Goal: Complete application form

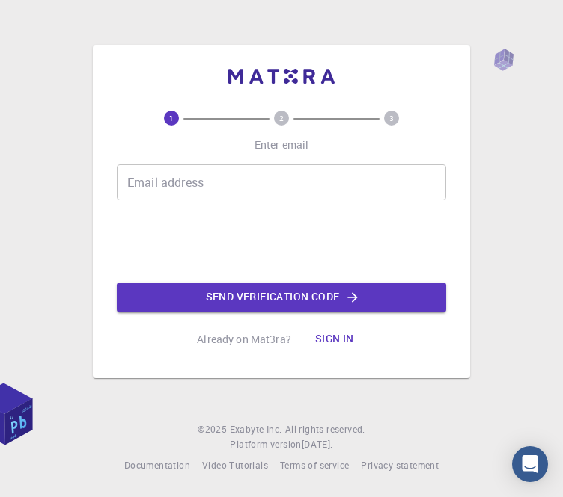
click at [248, 200] on input "Email address" at bounding box center [281, 183] width 329 height 36
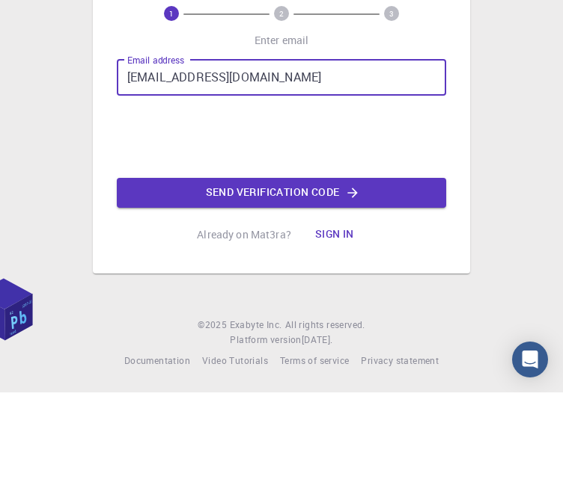
scroll to position [48, 0]
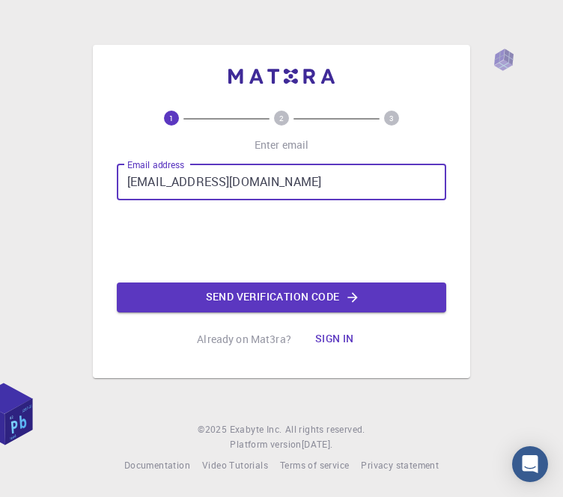
type input "yannafong555@gmail.com"
click at [387, 283] on button "Send verification code" at bounding box center [281, 298] width 329 height 30
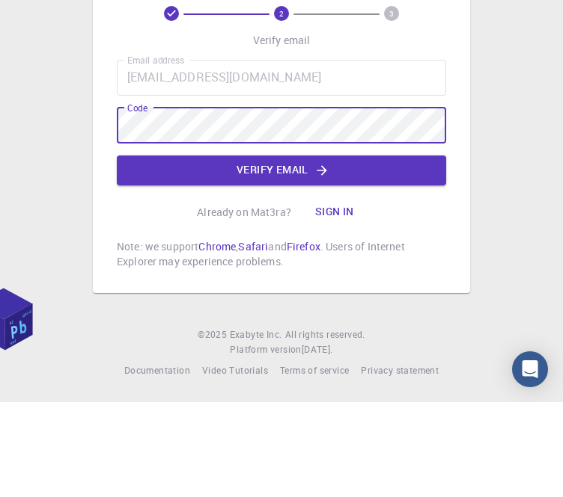
click at [405, 251] on button "Verify email" at bounding box center [281, 266] width 329 height 30
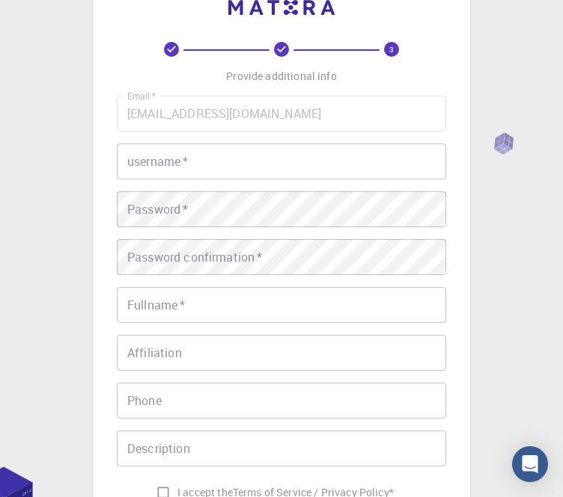
click at [356, 165] on input "username   *" at bounding box center [281, 162] width 329 height 36
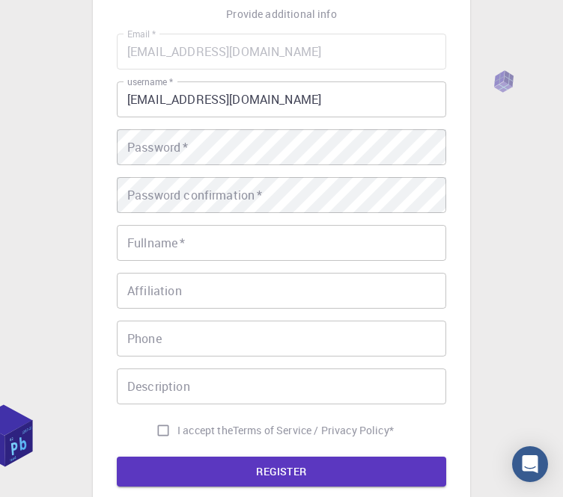
click at [392, 104] on input "yannafong555@gmail.com" at bounding box center [281, 100] width 329 height 36
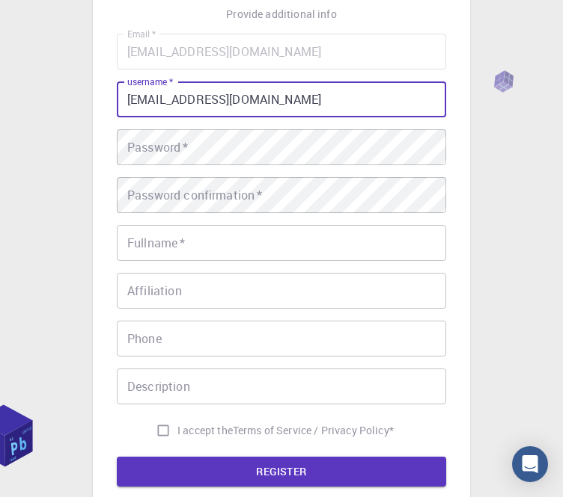
scroll to position [109, 0]
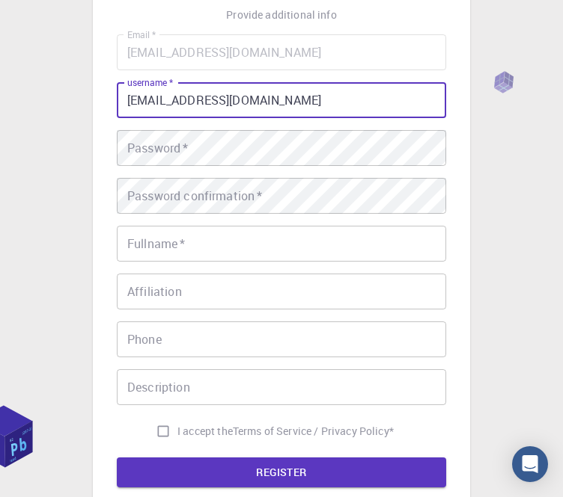
click at [385, 101] on input "yannafong555@gmail.com" at bounding box center [281, 100] width 329 height 36
click at [385, 111] on input "yannafong555@gmail.com" at bounding box center [281, 100] width 329 height 36
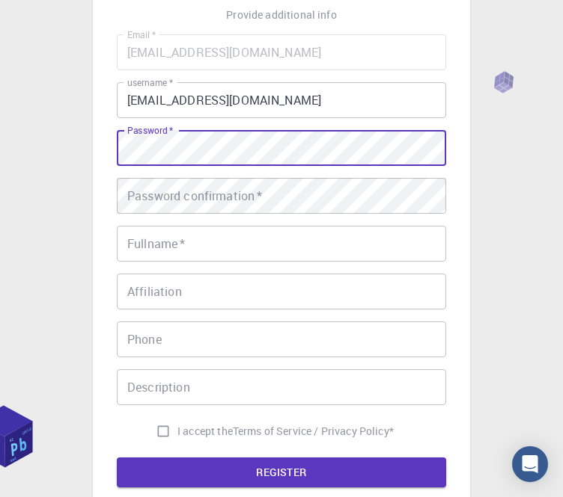
click at [362, 129] on div "Email   * yannafong555@gmail.com Email   * username   * yannafong555@gmail.com …" at bounding box center [281, 239] width 329 height 411
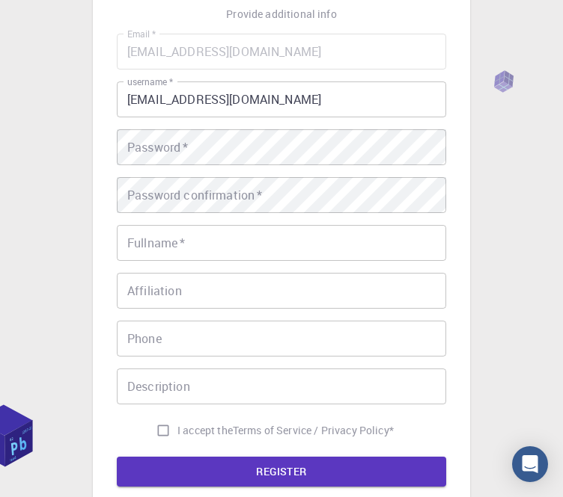
click at [380, 103] on input "yannafong555@gmail.com" at bounding box center [281, 100] width 329 height 36
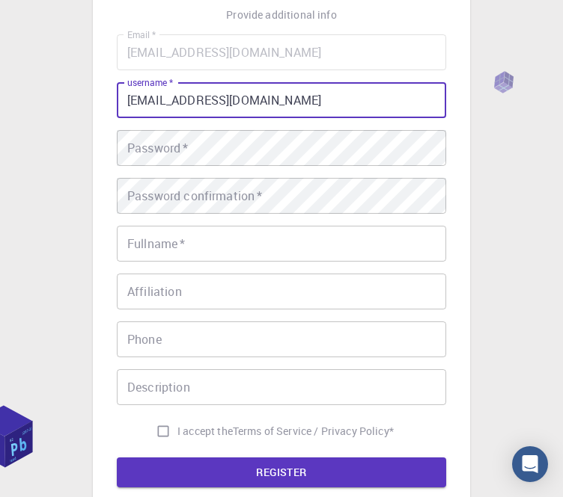
click at [380, 102] on input "yannafong555@gmail.com" at bounding box center [281, 100] width 329 height 36
click at [371, 99] on input "yannafong555@gmail.com" at bounding box center [281, 100] width 329 height 36
click at [359, 101] on input "yannafong555@gmail.com" at bounding box center [281, 100] width 329 height 36
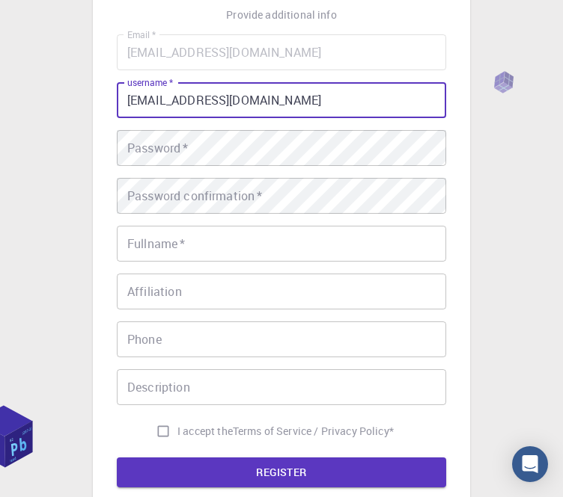
click at [339, 98] on input "yannafong555@gmail.com" at bounding box center [281, 100] width 329 height 36
type input "pp"
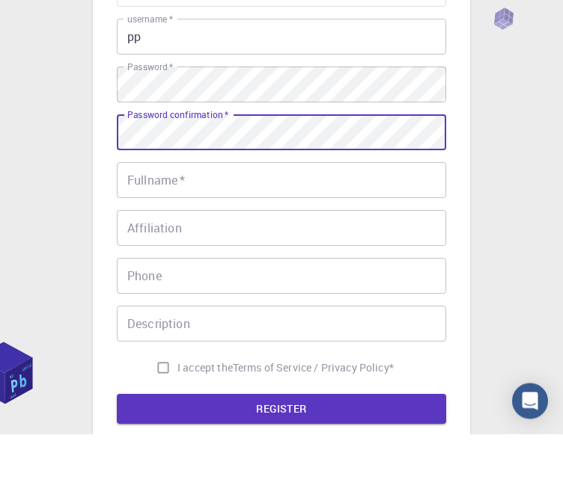
click at [305, 226] on input "Fullname   *" at bounding box center [281, 244] width 329 height 36
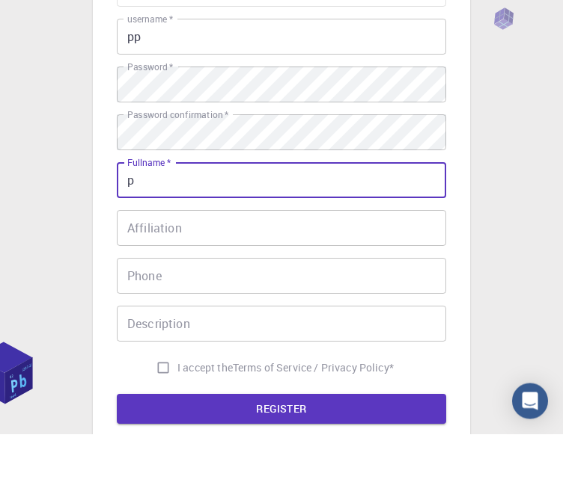
type input "p"
click at [360, 274] on input "Affiliation" at bounding box center [281, 292] width 329 height 36
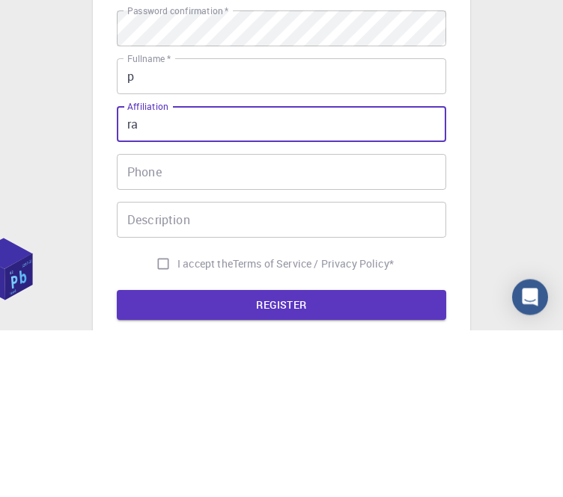
type input "ra"
click at [337, 322] on input "Phone" at bounding box center [281, 340] width 329 height 36
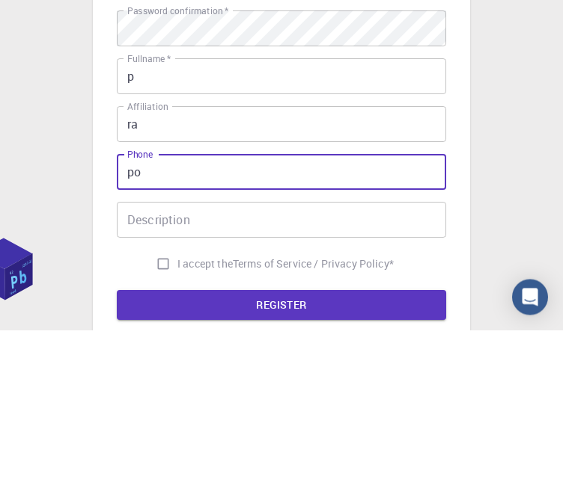
type input "p"
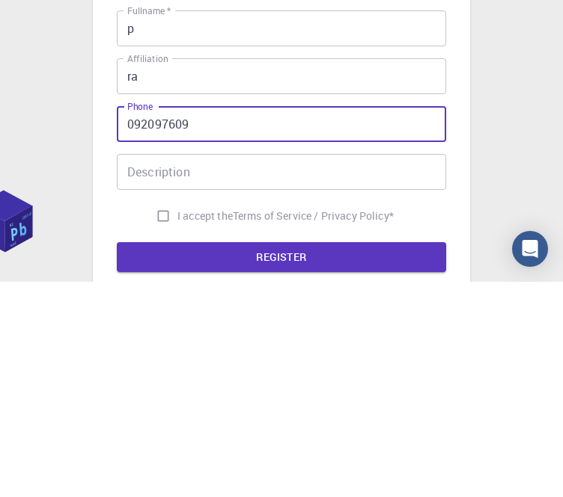
type input "092097609"
click at [352, 370] on input "Description" at bounding box center [281, 388] width 329 height 36
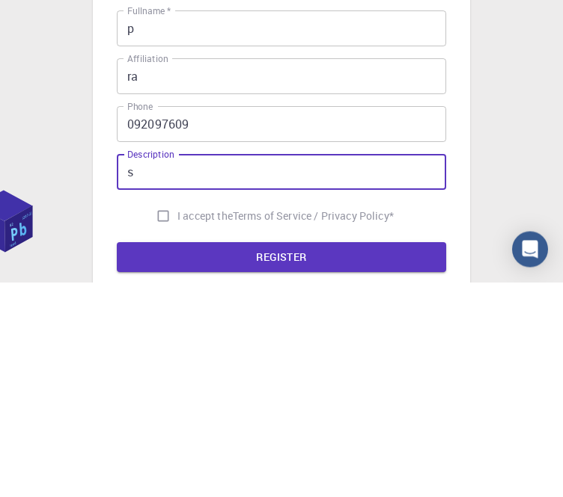
type input "s"
click at [304, 424] on p "Terms of Service / Privacy Policy *" at bounding box center [313, 431] width 161 height 15
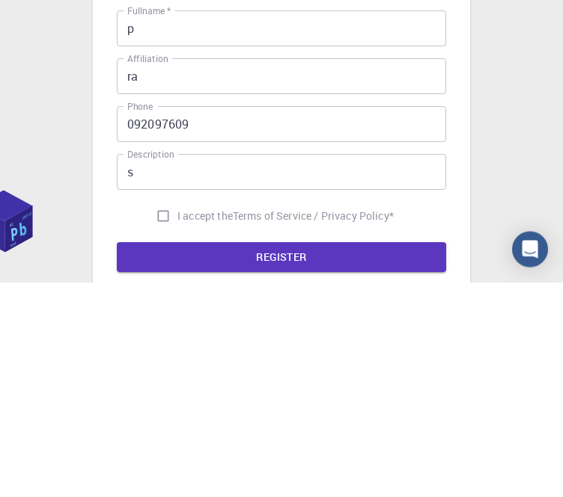
scroll to position [266, 0]
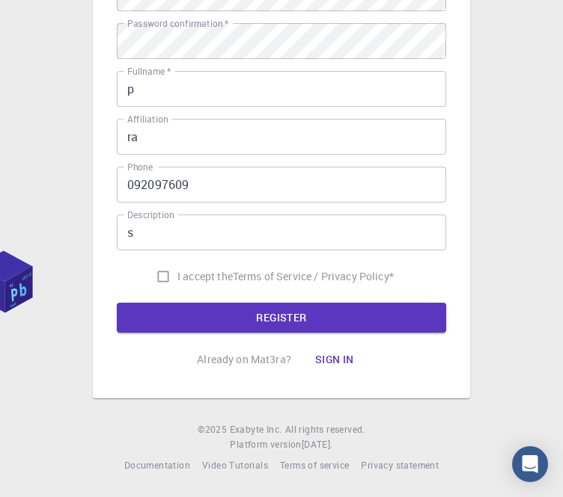
click at [161, 267] on input "I accept the Terms of Service / Privacy Policy *" at bounding box center [163, 277] width 28 height 28
checkbox input "true"
click at [215, 307] on button "REGISTER" at bounding box center [281, 318] width 329 height 30
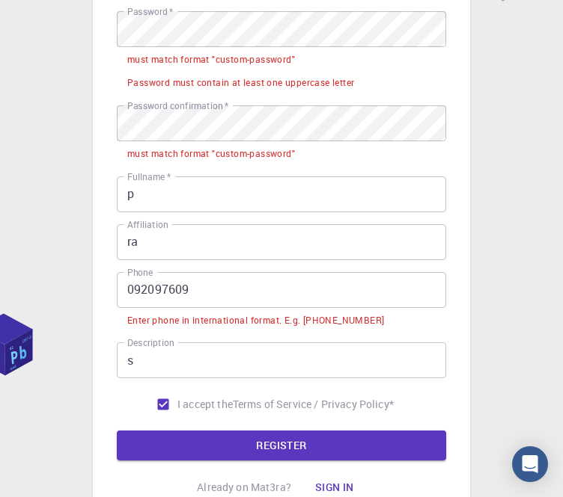
click at [263, 280] on input "092097609" at bounding box center [281, 290] width 329 height 36
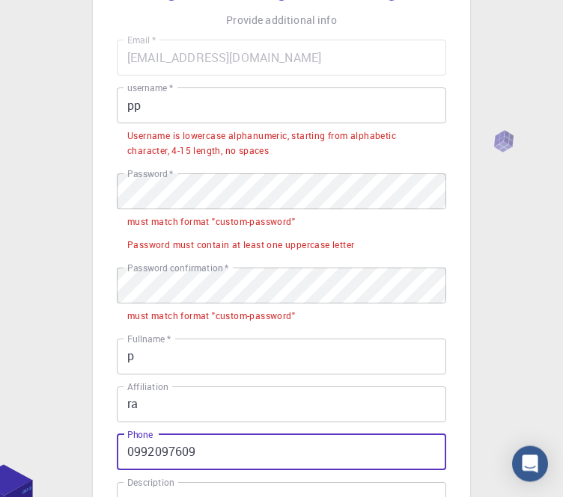
scroll to position [100, 0]
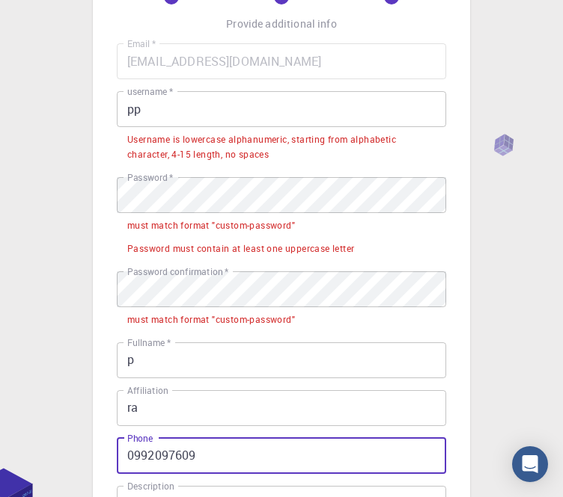
type input "0992097609"
click at [375, 117] on input "pp" at bounding box center [281, 109] width 329 height 36
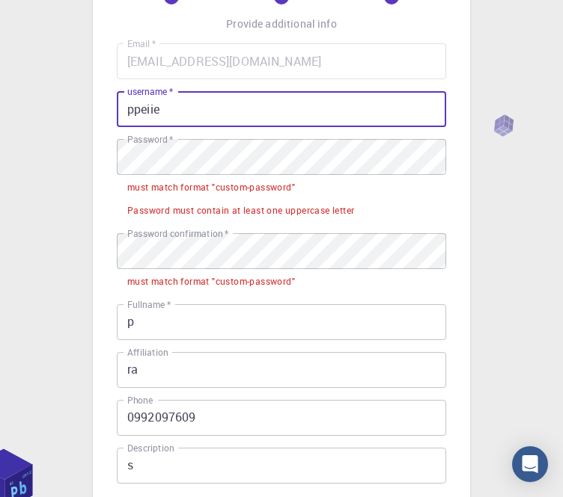
type input "ppeiie"
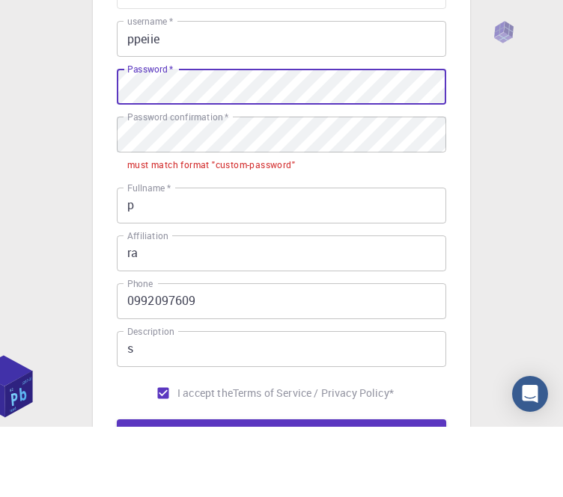
click at [306, 258] on input "p" at bounding box center [281, 276] width 329 height 36
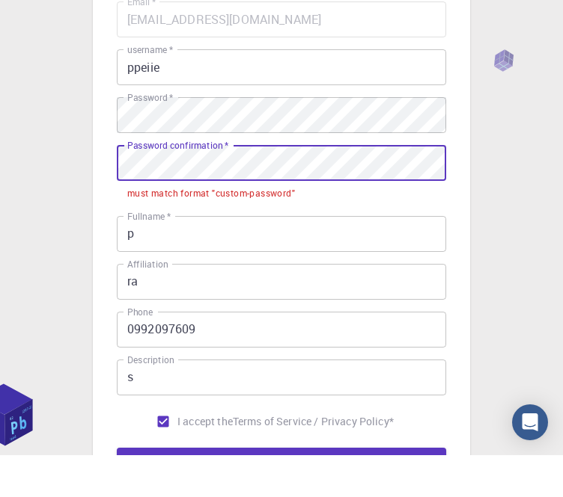
scroll to position [142, 0]
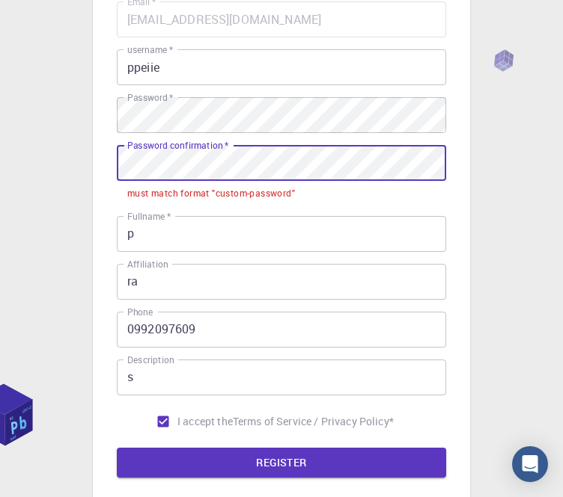
click at [333, 181] on li "must match format "custom-password"" at bounding box center [281, 192] width 329 height 23
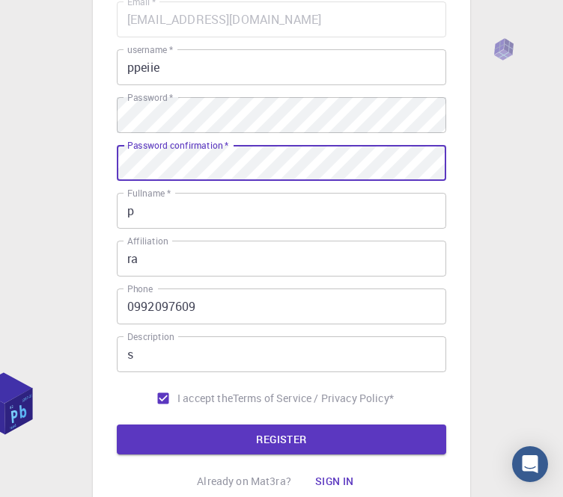
click at [391, 432] on button "REGISTER" at bounding box center [281, 440] width 329 height 30
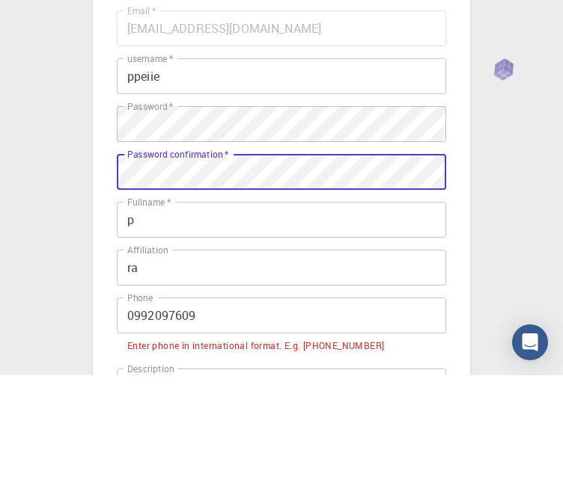
scroll to position [134, 0]
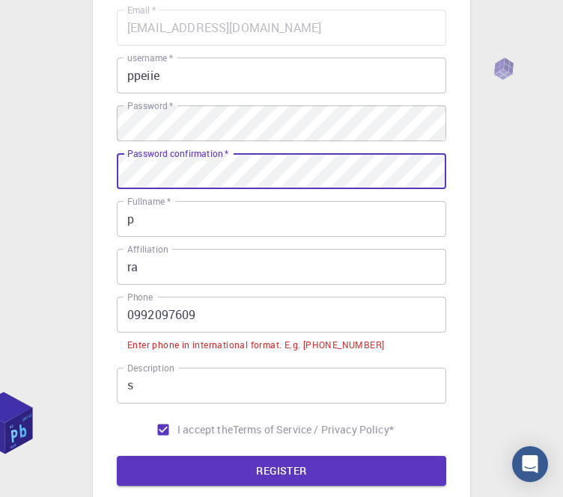
click at [390, 322] on input "0992097609" at bounding box center [281, 315] width 329 height 36
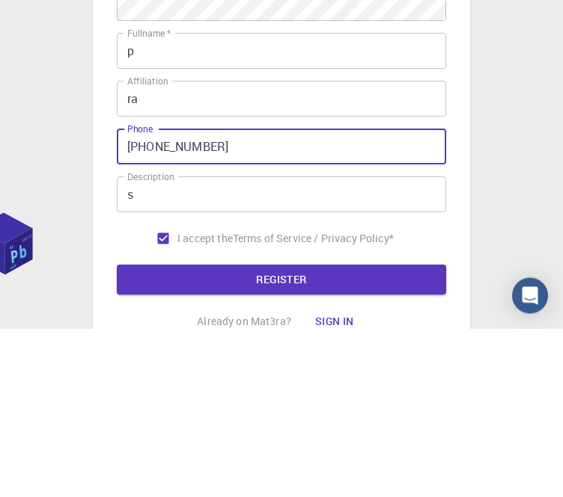
scroll to position [218, 0]
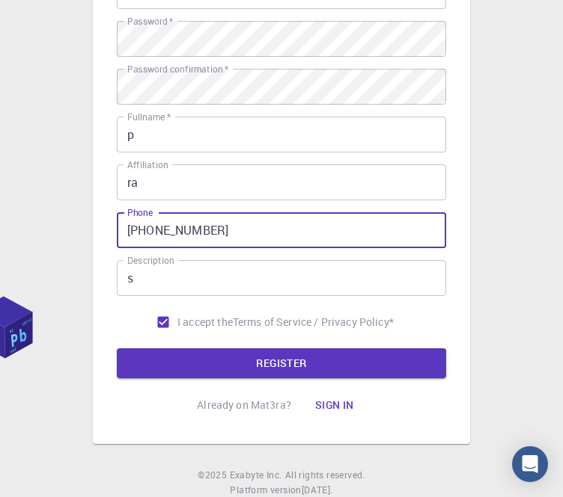
type input "+660992097609"
click at [378, 364] on button "REGISTER" at bounding box center [281, 364] width 329 height 30
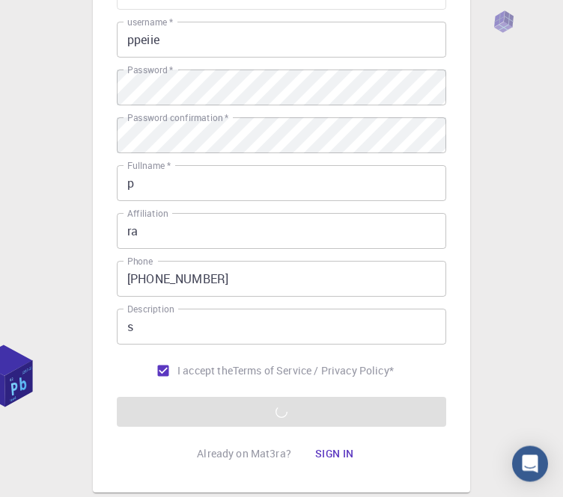
scroll to position [185, 0]
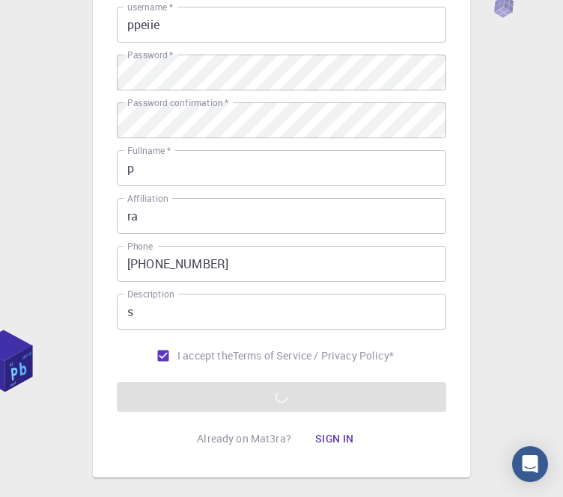
click at [319, 388] on form "Email   * yannafong555@gmail.com Email   * username   * ppeiie username   * Pas…" at bounding box center [281, 185] width 329 height 453
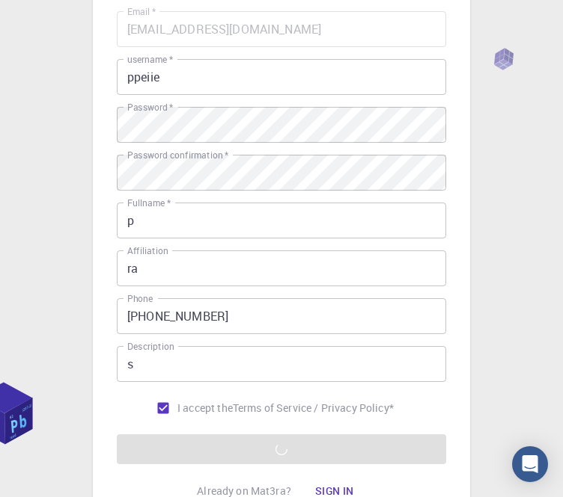
scroll to position [0, 0]
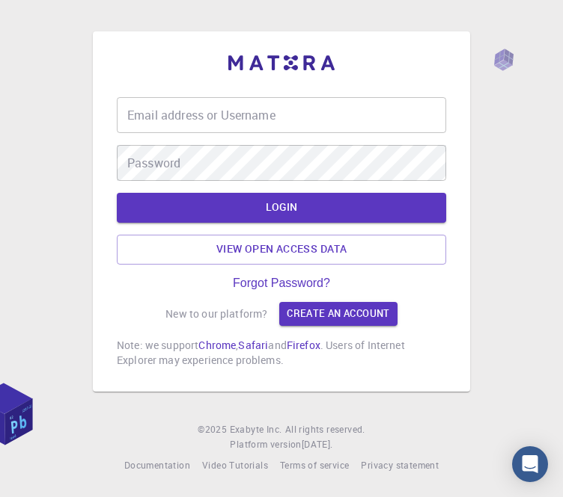
click at [308, 128] on input "Email address or Username" at bounding box center [281, 115] width 329 height 36
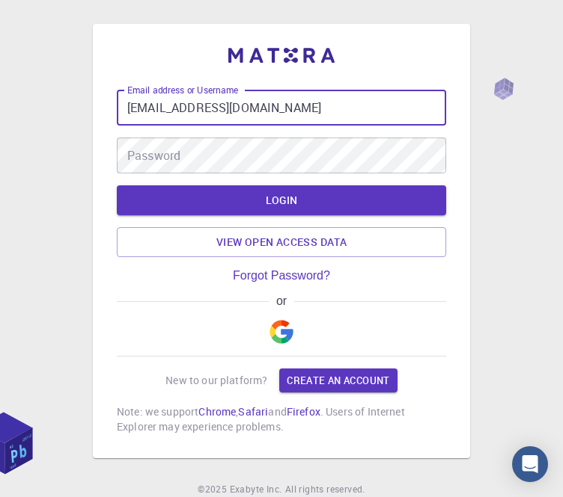
type input "[EMAIL_ADDRESS][DOMAIN_NAME]"
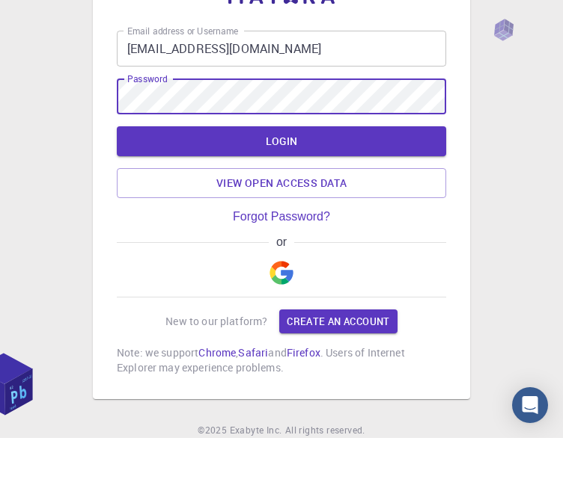
scroll to position [59, 0]
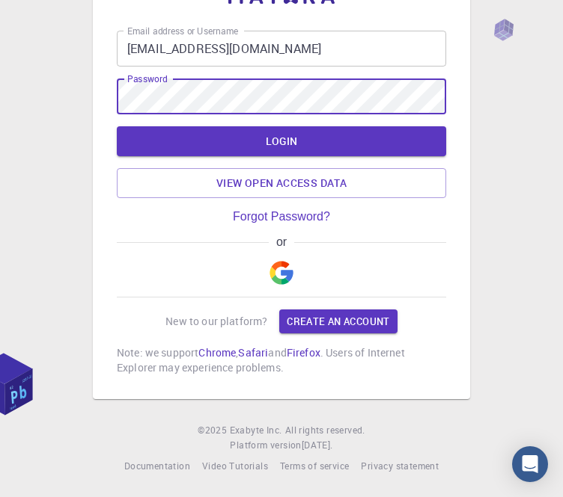
click at [284, 276] on img "button" at bounding box center [281, 273] width 24 height 24
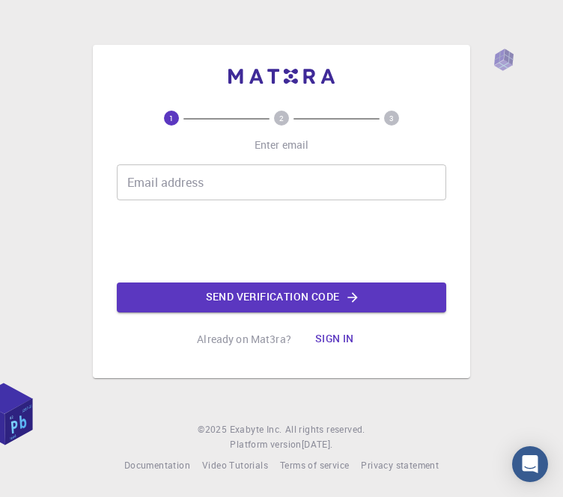
scroll to position [48, 0]
